Goal: Navigation & Orientation: Find specific page/section

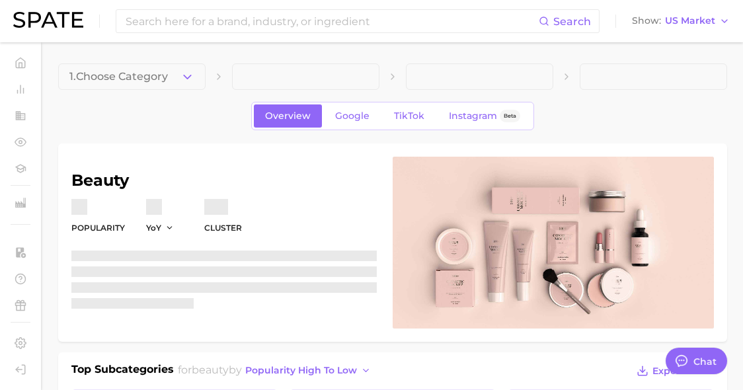
type textarea "x"
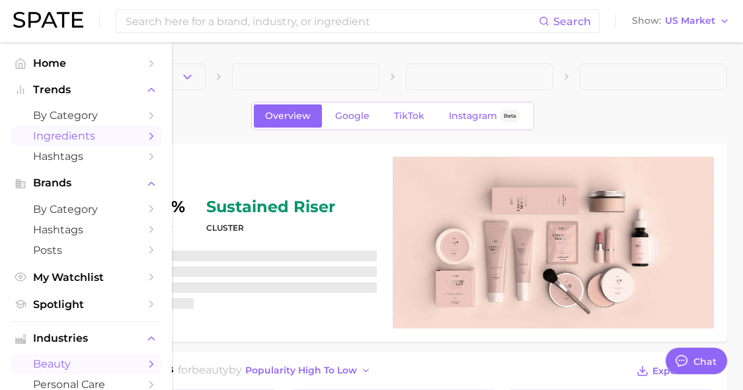
scroll to position [9549, 0]
click at [57, 303] on span "Spotlight" at bounding box center [86, 304] width 106 height 13
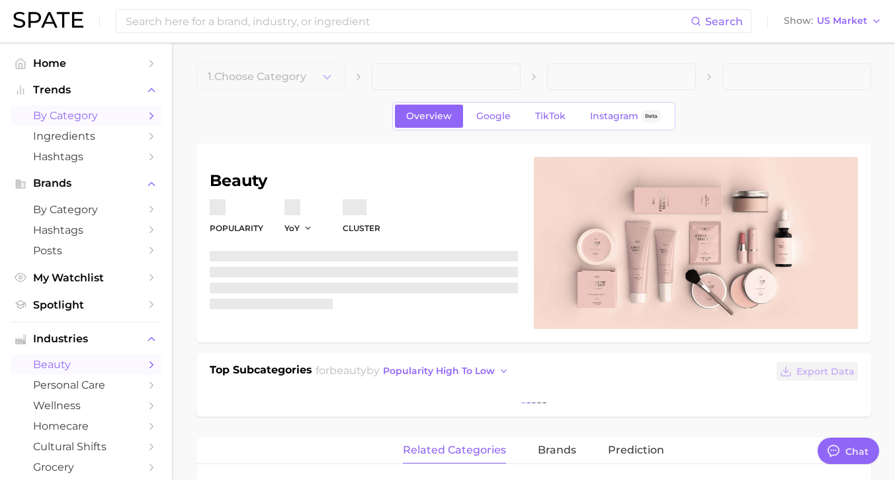
type textarea "x"
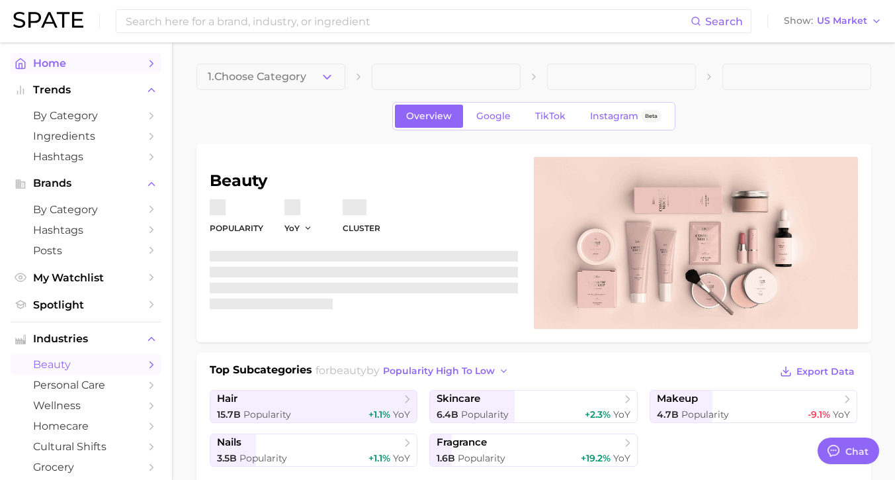
click at [65, 64] on span "Home" at bounding box center [86, 63] width 106 height 13
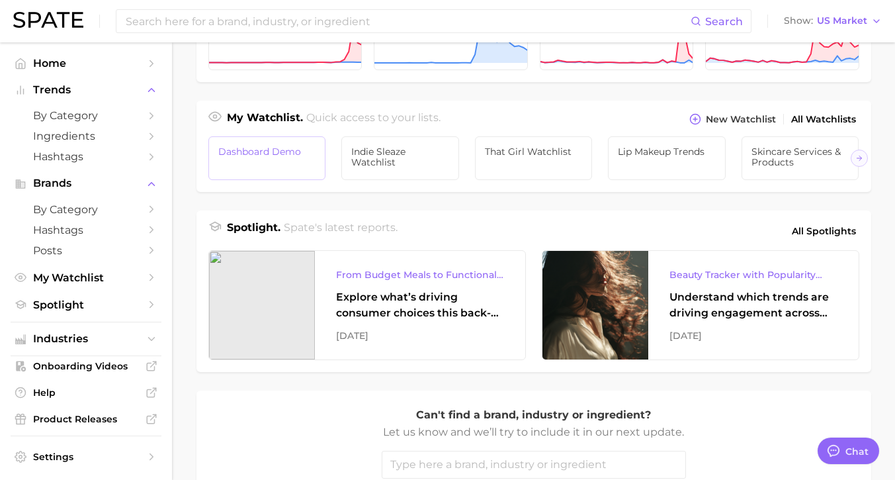
scroll to position [437, 0]
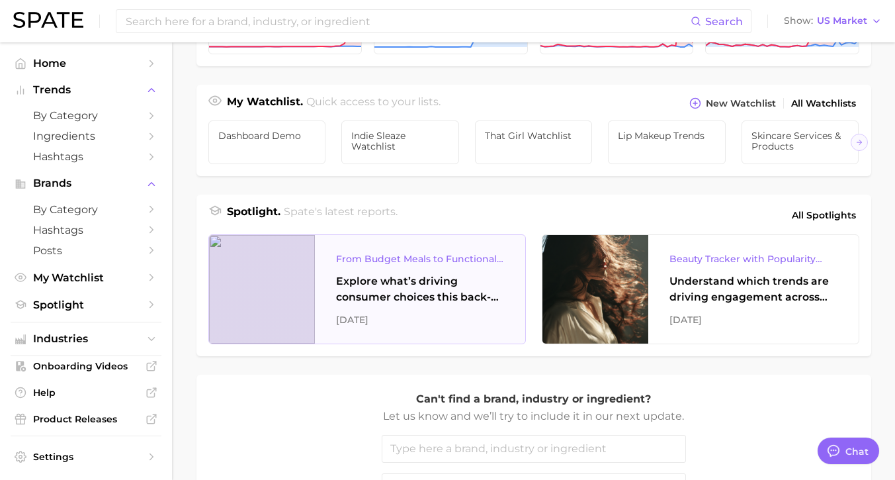
click at [287, 275] on div at bounding box center [262, 289] width 106 height 108
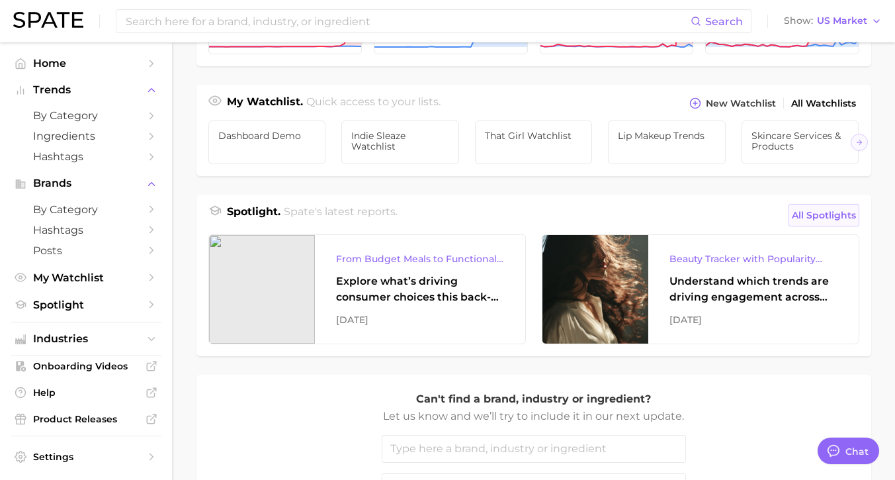
click at [826, 215] on span "All Spotlights" at bounding box center [824, 215] width 64 height 16
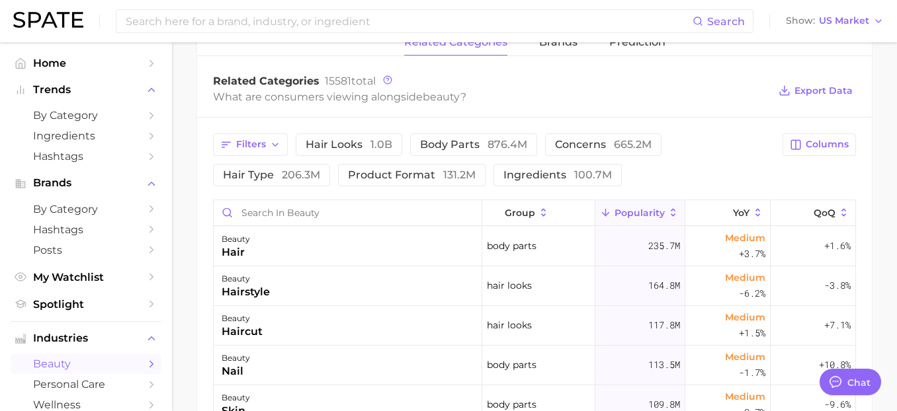
scroll to position [488, 0]
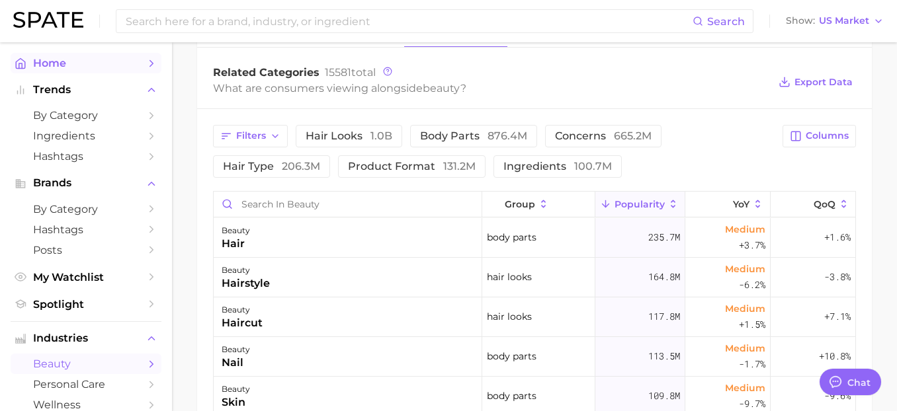
click at [66, 67] on span "Home" at bounding box center [86, 63] width 106 height 13
type textarea "x"
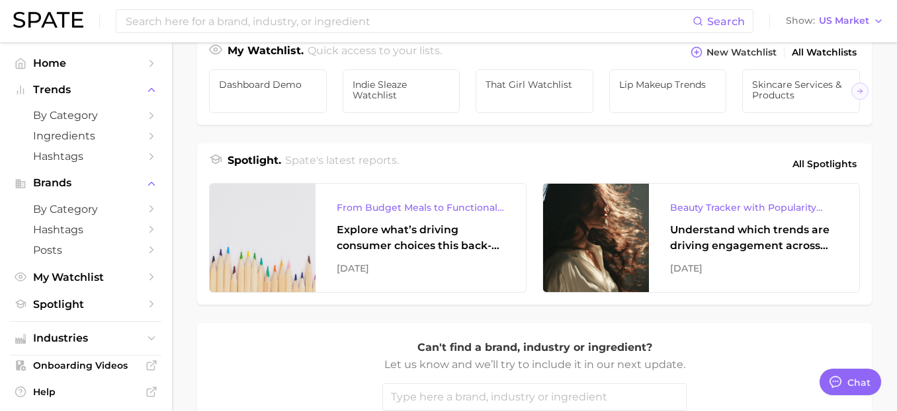
scroll to position [490, 0]
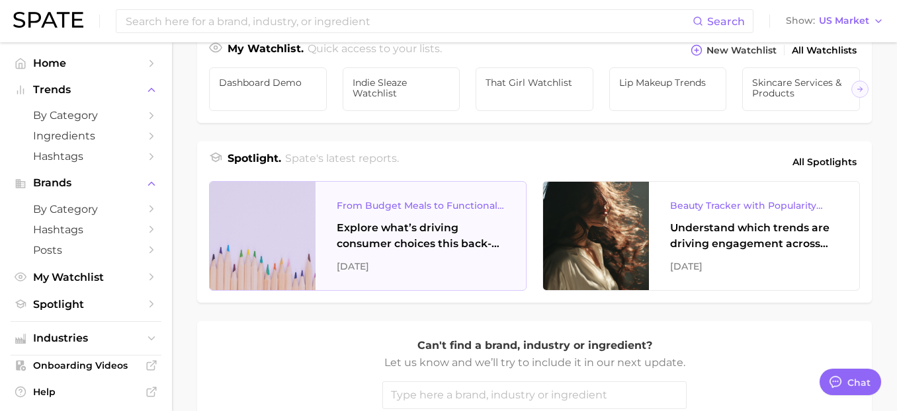
click at [259, 249] on div at bounding box center [263, 236] width 106 height 108
